Goal: Find specific page/section: Find specific page/section

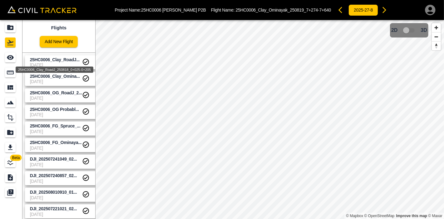
click at [53, 61] on span "25HC0006_Clay_RoadJ..." at bounding box center [55, 59] width 50 height 5
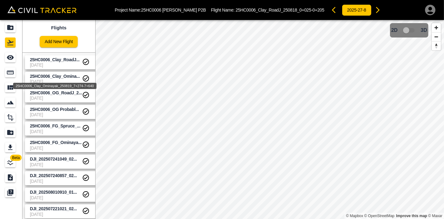
click at [56, 79] on div "25HC0006_Clay_Ominayak_250819_7+274-7+640" at bounding box center [54, 83] width 85 height 11
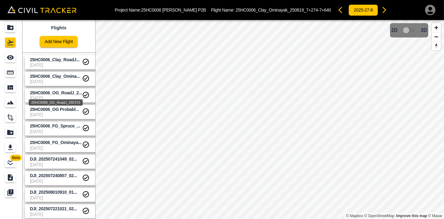
click at [62, 94] on span "25HC0006_OG_RoadJ_2..." at bounding box center [56, 92] width 52 height 5
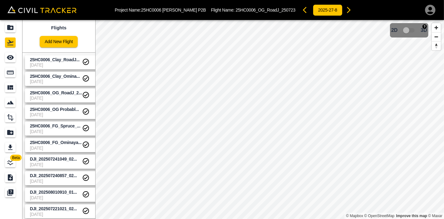
click at [411, 28] on span "3D model not uploaded yet" at bounding box center [409, 30] width 18 height 12
click at [408, 27] on span "3D model not uploaded yet" at bounding box center [409, 30] width 18 height 12
click at [409, 28] on span "3D model not uploaded yet" at bounding box center [409, 30] width 18 height 12
click at [409, 29] on span "3D model not uploaded yet" at bounding box center [409, 30] width 18 height 12
click at [62, 64] on span "[DATE]" at bounding box center [56, 64] width 52 height 5
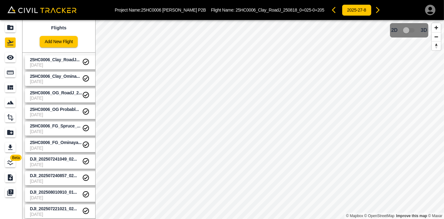
click at [62, 80] on span "[DATE]" at bounding box center [56, 81] width 52 height 5
click at [63, 97] on span "[DATE]" at bounding box center [56, 98] width 52 height 5
click at [64, 114] on span "[DATE]" at bounding box center [56, 114] width 52 height 5
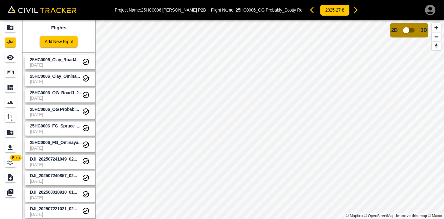
click at [67, 131] on span "[DATE]" at bounding box center [56, 131] width 52 height 5
click at [66, 115] on span "[DATE]" at bounding box center [56, 114] width 52 height 5
click at [76, 87] on div "25HC0006_OG_RoadJ_2... [DATE]" at bounding box center [61, 94] width 79 height 17
click at [70, 98] on span "[DATE]" at bounding box center [56, 98] width 52 height 5
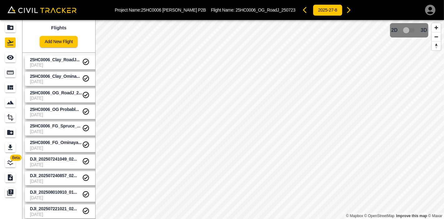
click at [67, 61] on span "25HC0006_Clay_RoadJ..." at bounding box center [55, 59] width 50 height 5
click at [57, 80] on span "[DATE]" at bounding box center [56, 81] width 52 height 5
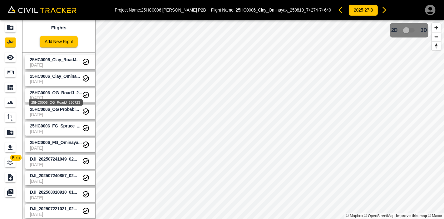
click at [59, 96] on div "25HC0006_OG_RoadJ_250723" at bounding box center [55, 100] width 55 height 11
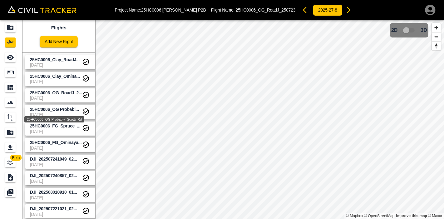
click at [59, 114] on div "25HC0006_OG Probably_Scotty Rd" at bounding box center [54, 117] width 61 height 11
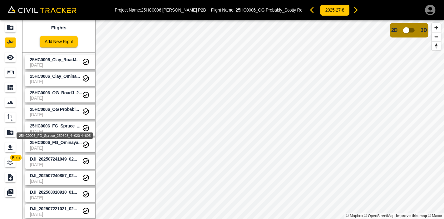
click at [57, 125] on span "25HC0006_FG_Spruce_..." at bounding box center [55, 125] width 51 height 5
